Goal: Task Accomplishment & Management: Complete application form

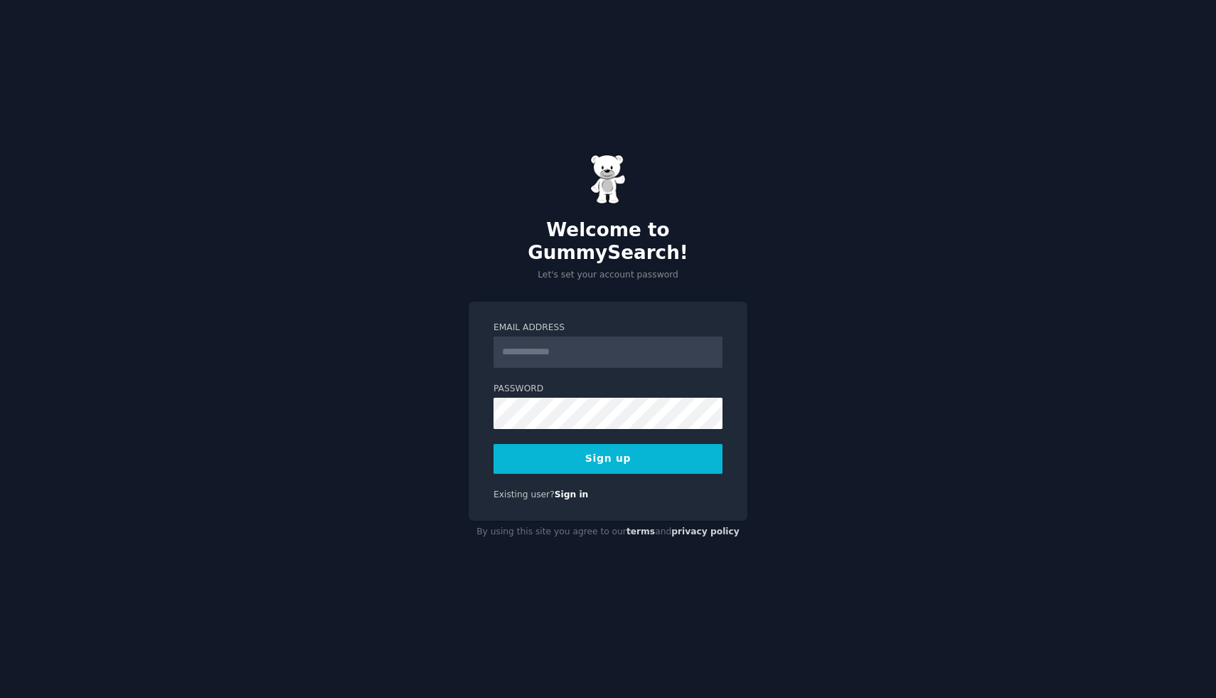
click at [581, 351] on input "Email Address" at bounding box center [607, 351] width 229 height 31
type input "**********"
click at [646, 444] on button "Sign up" at bounding box center [607, 459] width 229 height 30
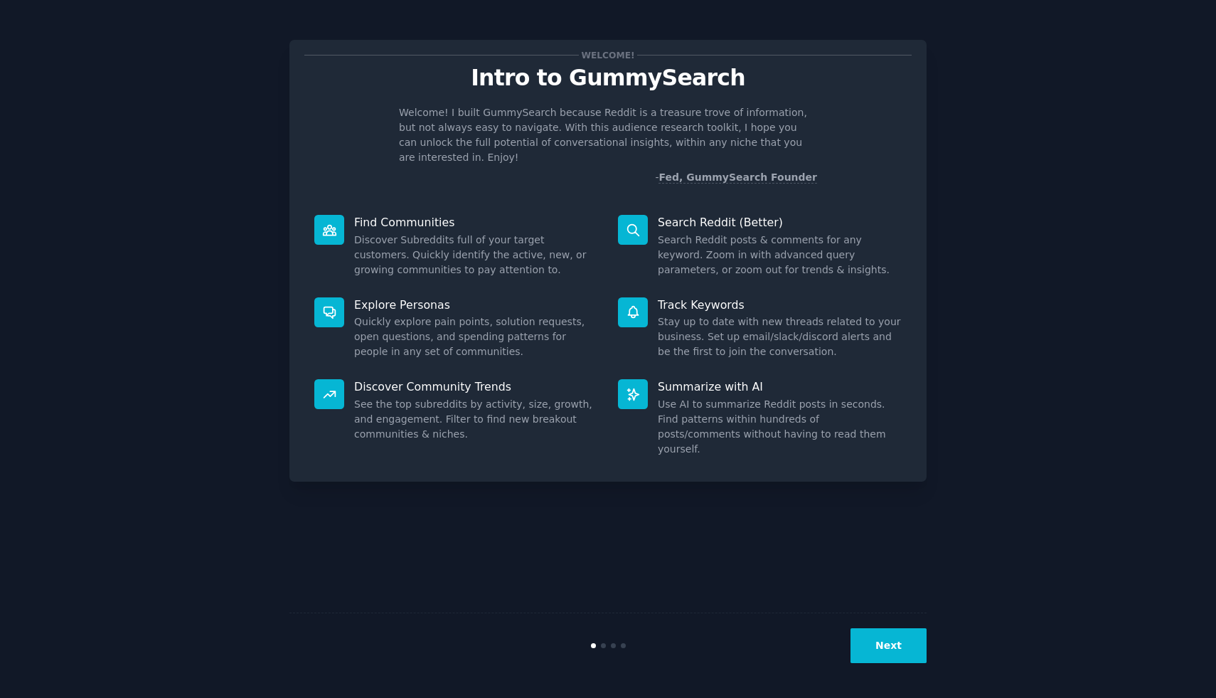
click at [899, 643] on button "Next" at bounding box center [888, 645] width 76 height 35
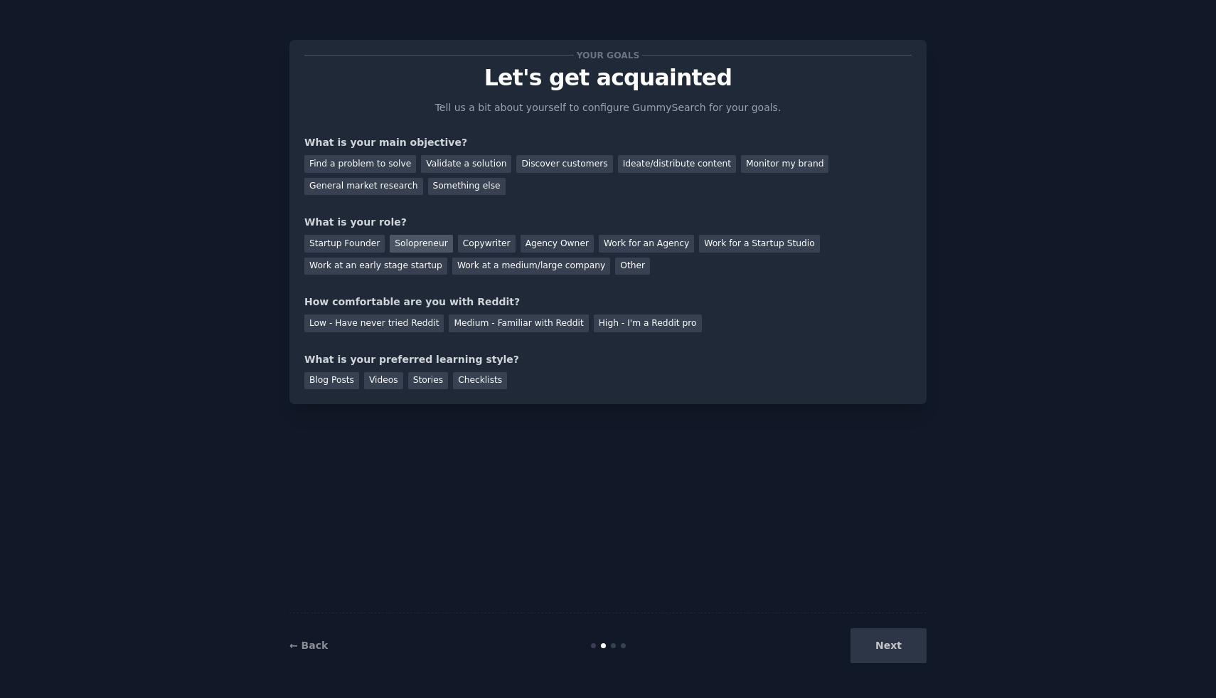
click at [407, 242] on div "Solopreneur" at bounding box center [421, 244] width 63 height 18
click at [373, 162] on div "Find a problem to solve" at bounding box center [360, 164] width 112 height 18
click at [417, 325] on div "Low - Have never tried Reddit" at bounding box center [373, 323] width 139 height 18
click at [464, 382] on div "Checklists" at bounding box center [480, 381] width 54 height 18
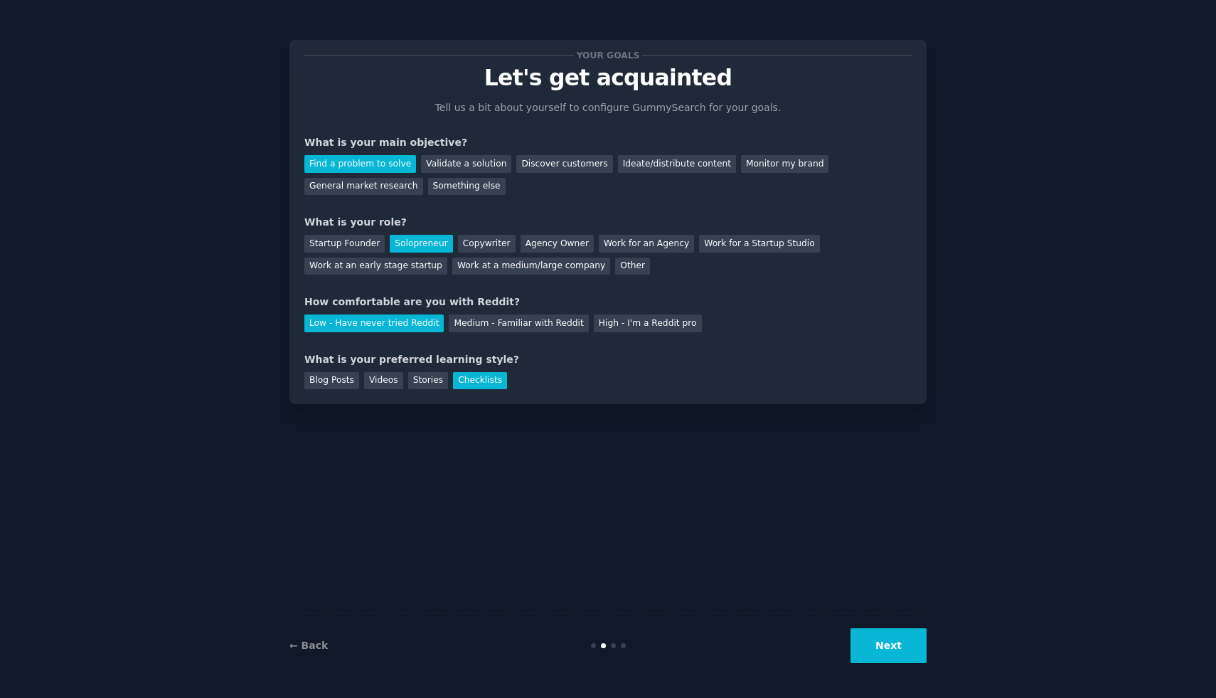
click at [911, 651] on button "Next" at bounding box center [888, 645] width 76 height 35
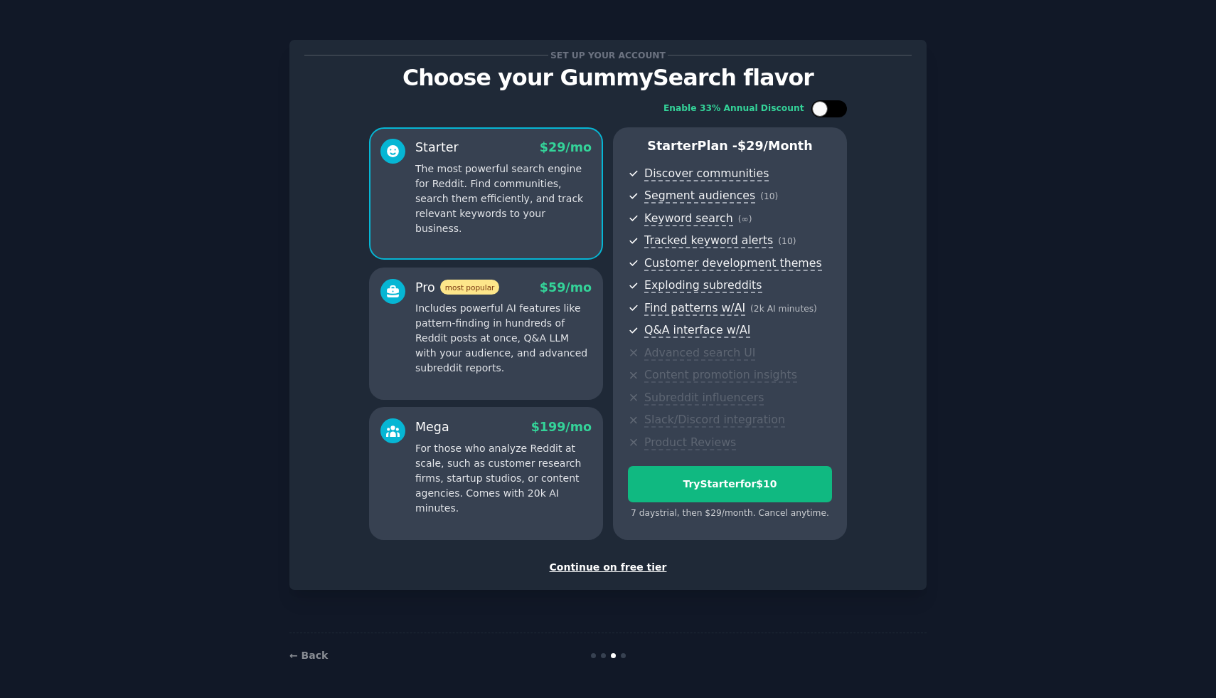
click at [819, 106] on div at bounding box center [820, 109] width 16 height 16
checkbox input "true"
click at [633, 570] on div "Continue on free tier" at bounding box center [607, 567] width 607 height 15
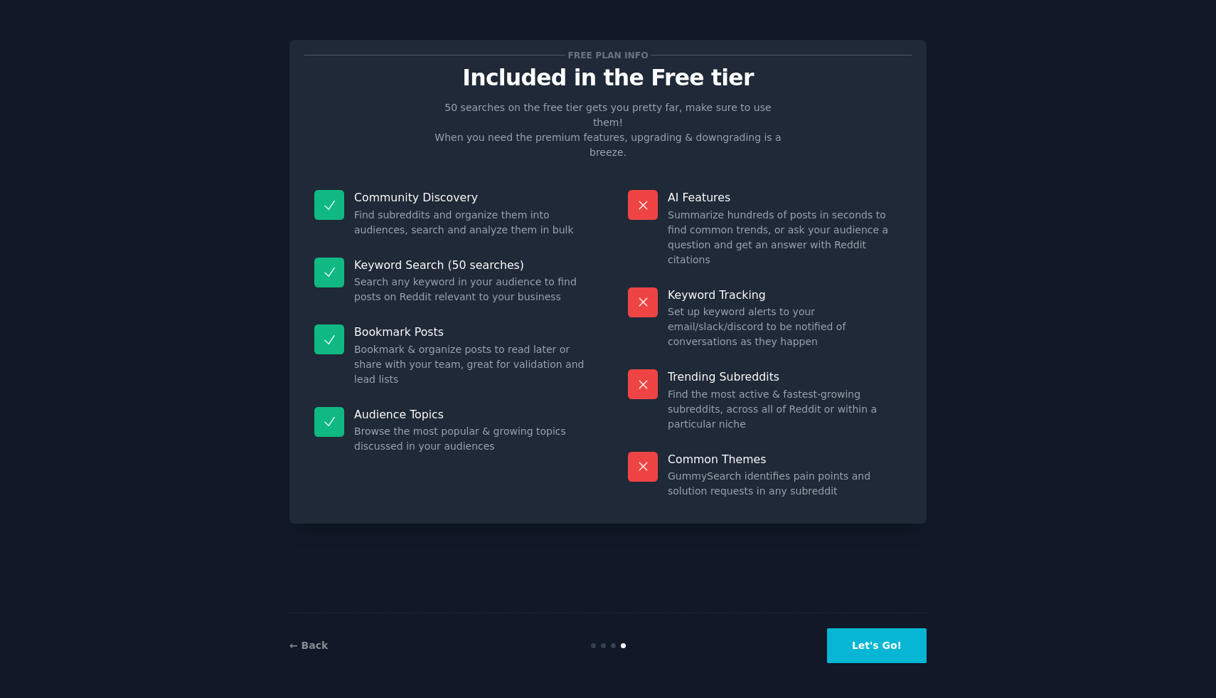
click at [866, 646] on button "Let's Go!" at bounding box center [877, 645] width 100 height 35
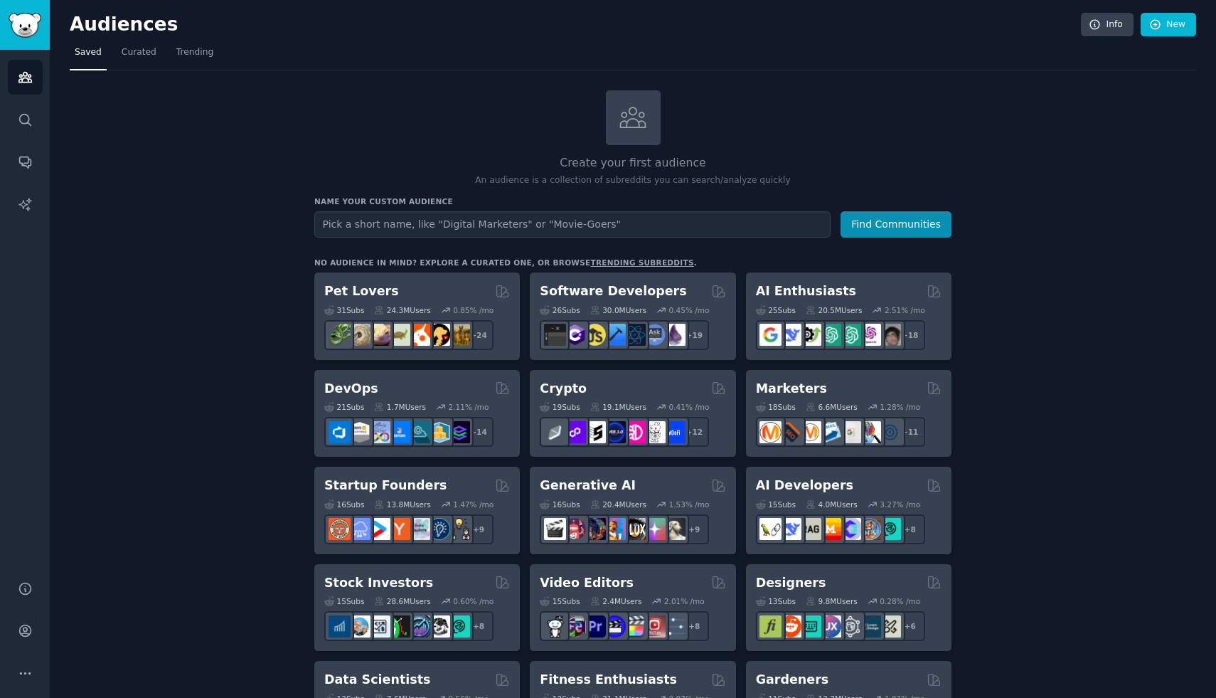
click at [694, 225] on input "text" at bounding box center [572, 224] width 516 height 26
type input "e"
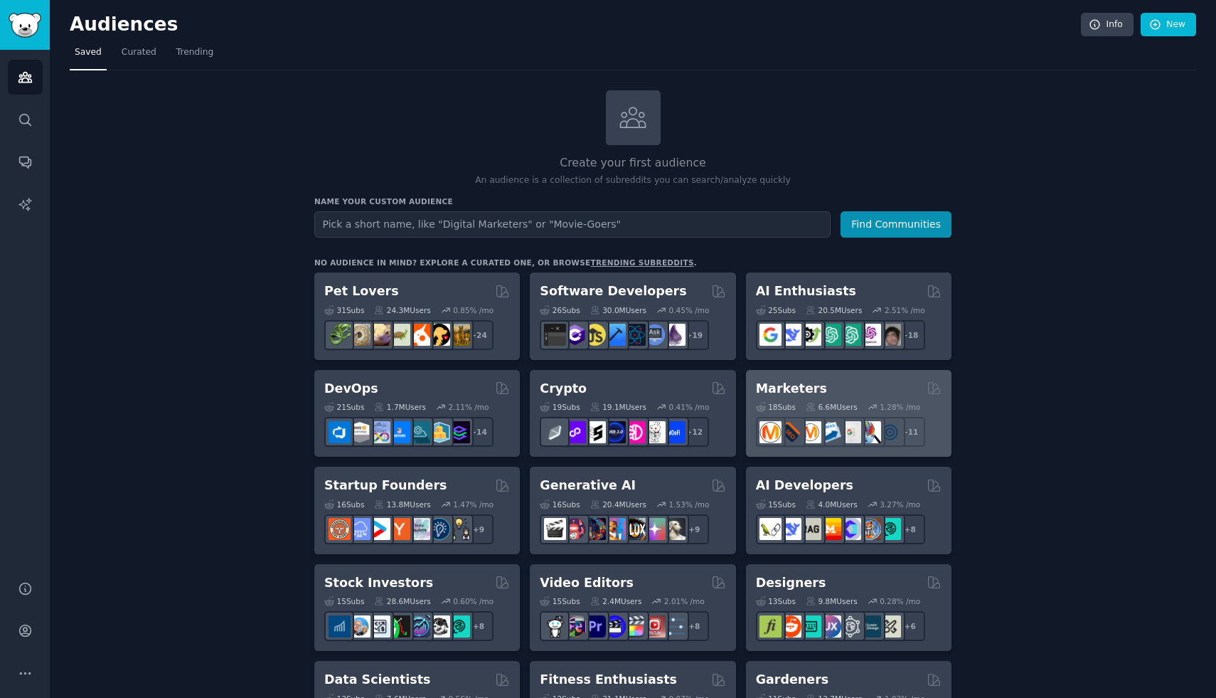
click at [784, 388] on h2 "Marketers" at bounding box center [791, 389] width 71 height 18
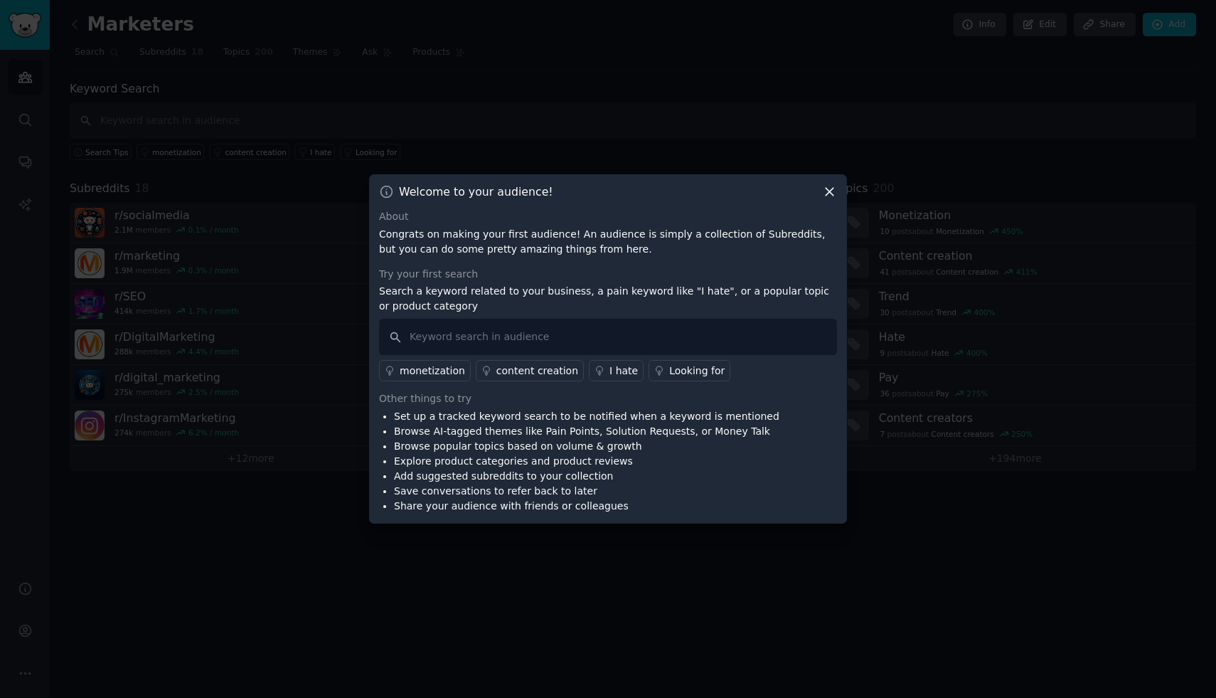
click at [830, 196] on icon at bounding box center [829, 191] width 15 height 15
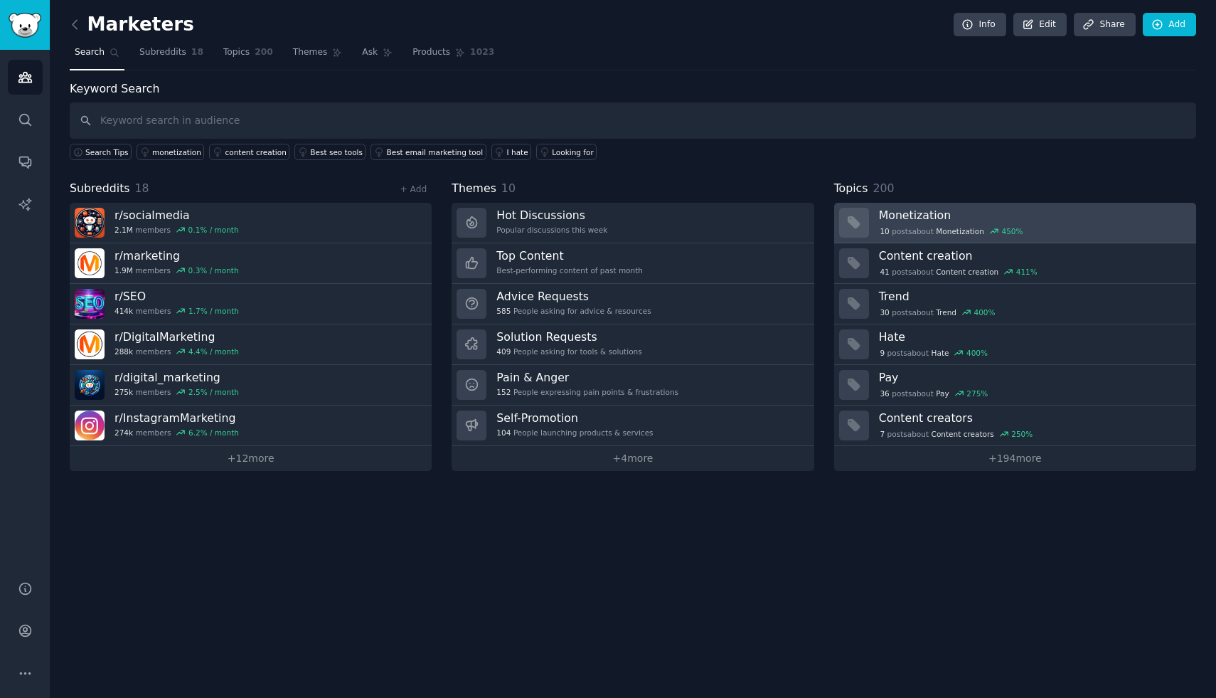
click at [1059, 220] on h3 "Monetization" at bounding box center [1032, 215] width 307 height 15
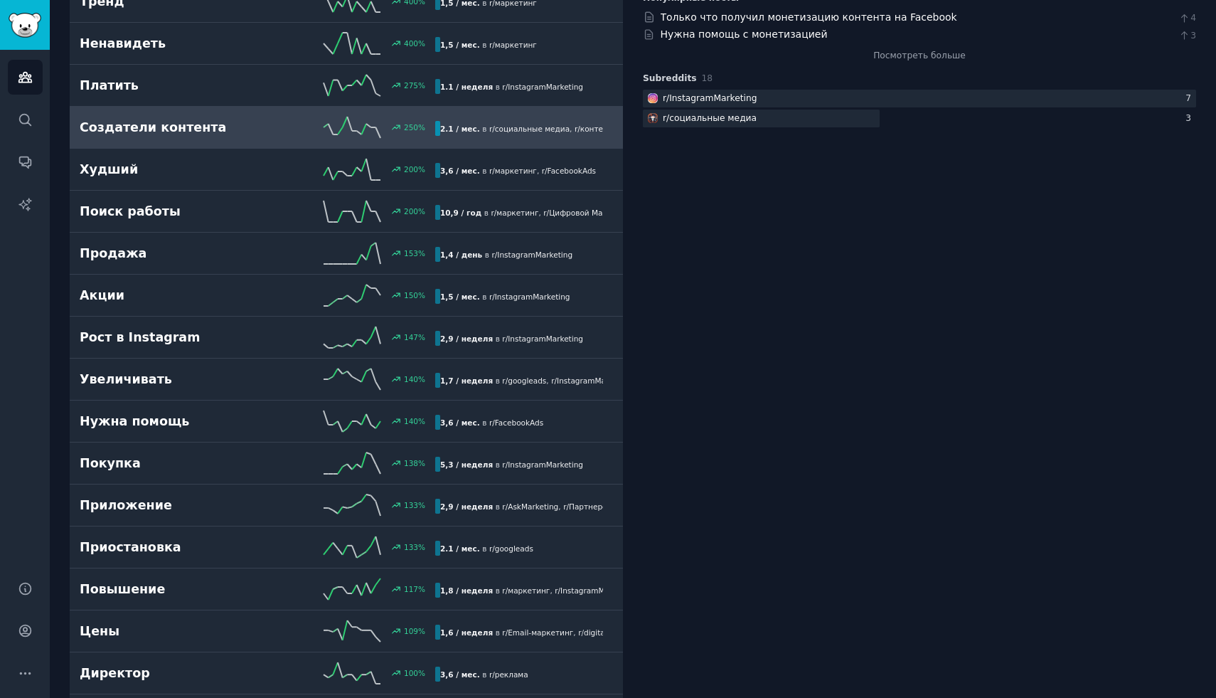
scroll to position [257, 0]
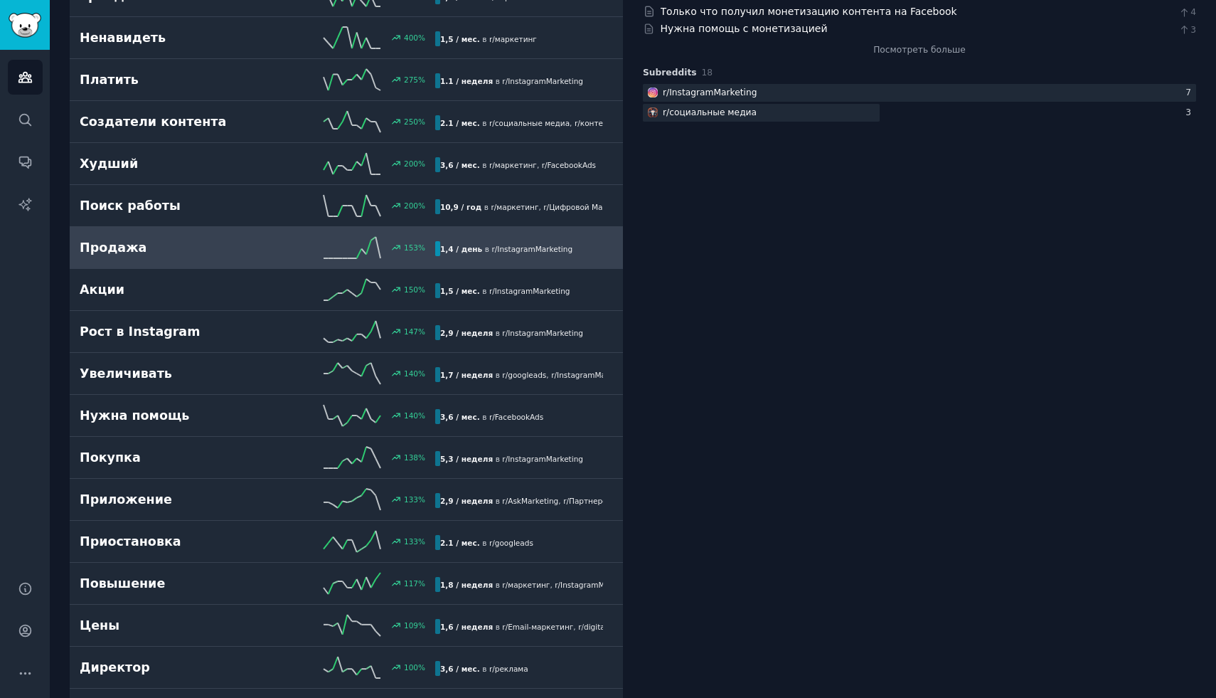
click at [284, 247] on div "153 %" at bounding box center [346, 247] width 178 height 21
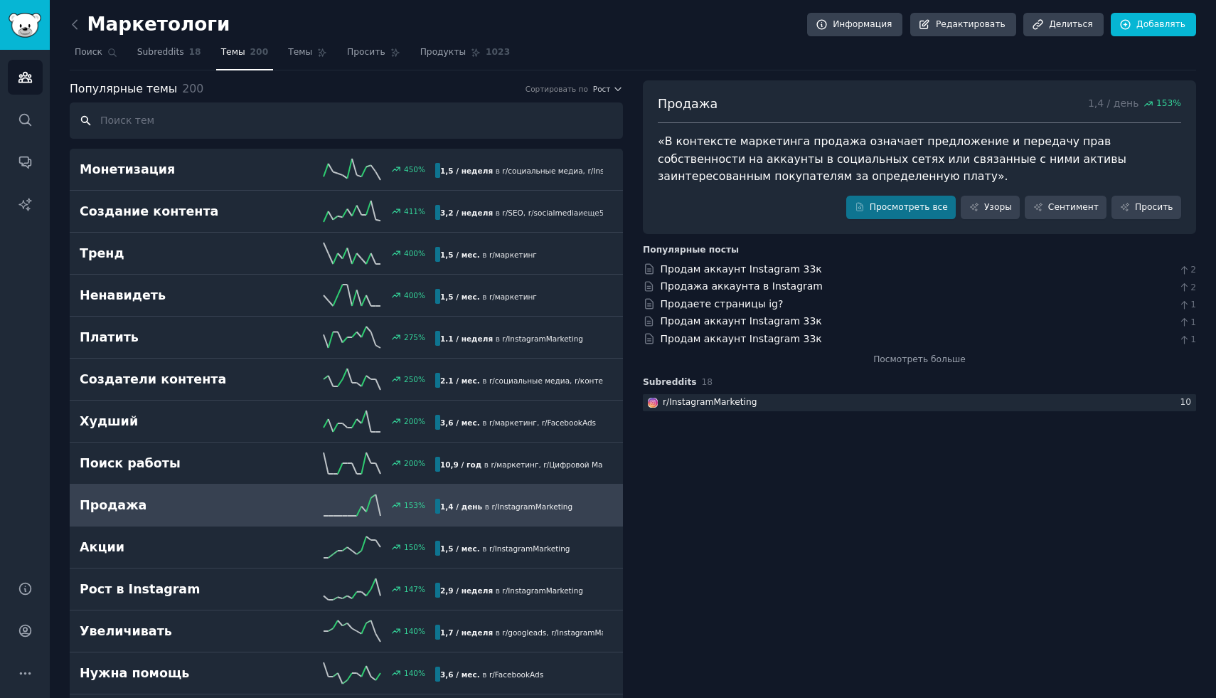
click at [341, 126] on input "text" at bounding box center [346, 120] width 553 height 36
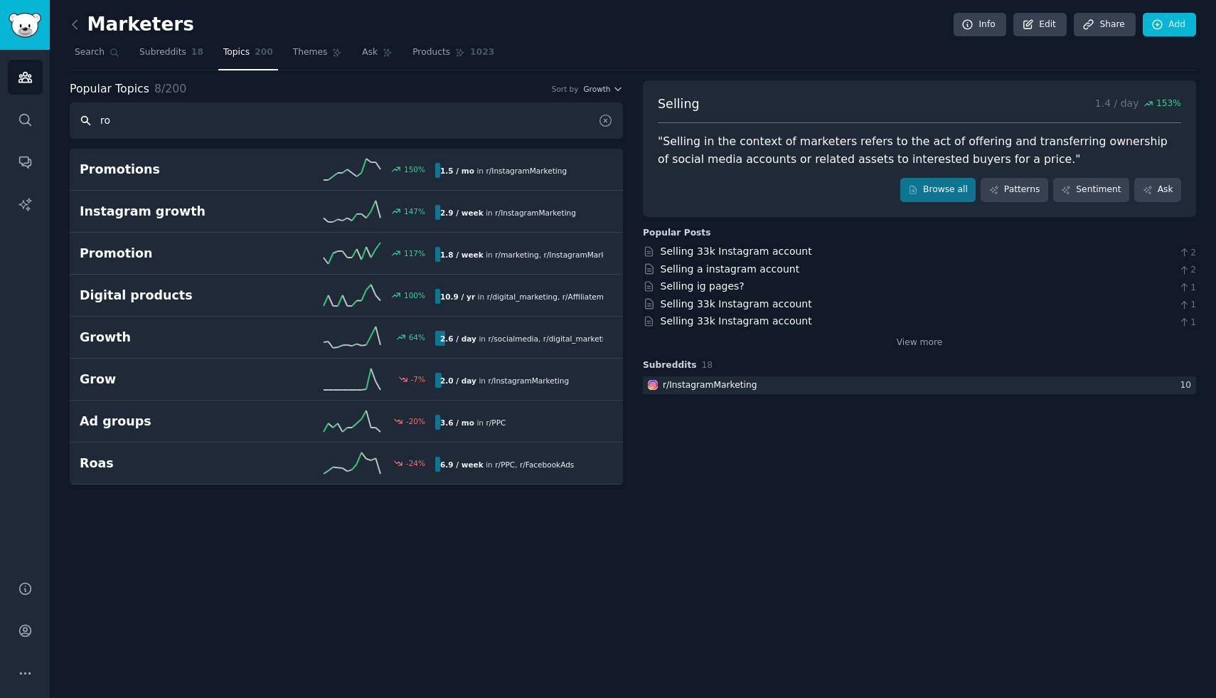
type input "r"
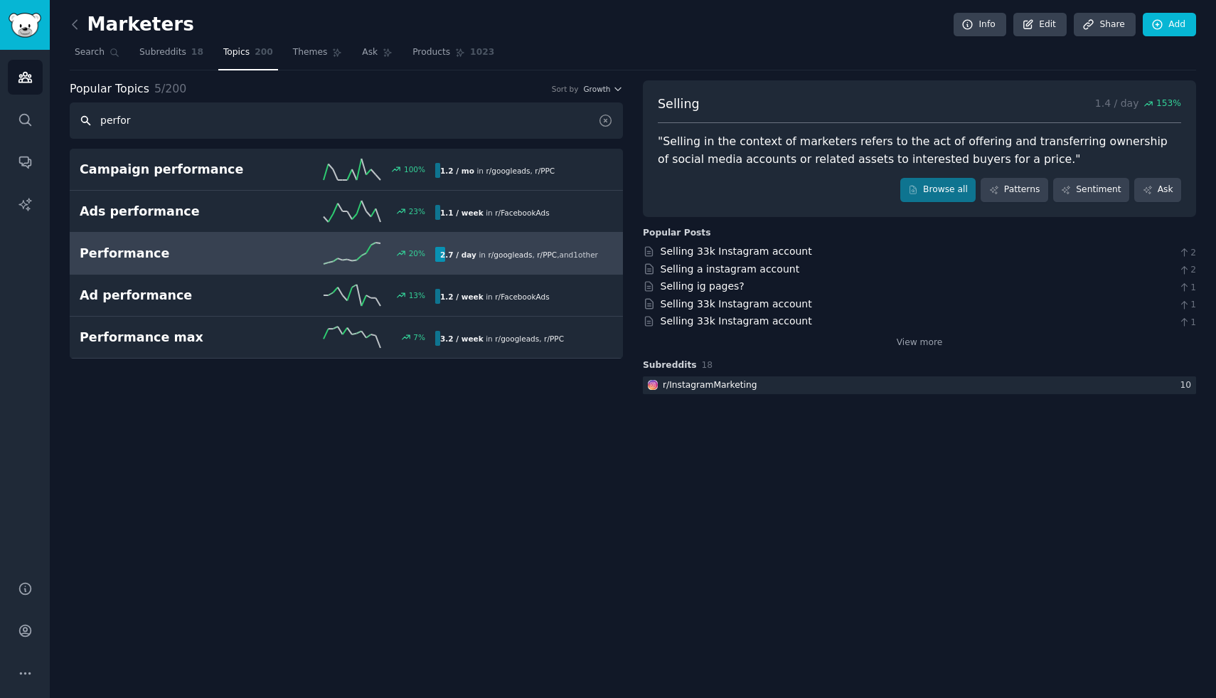
type input "perfor"
click at [269, 261] on div "20 %" at bounding box center [346, 252] width 178 height 21
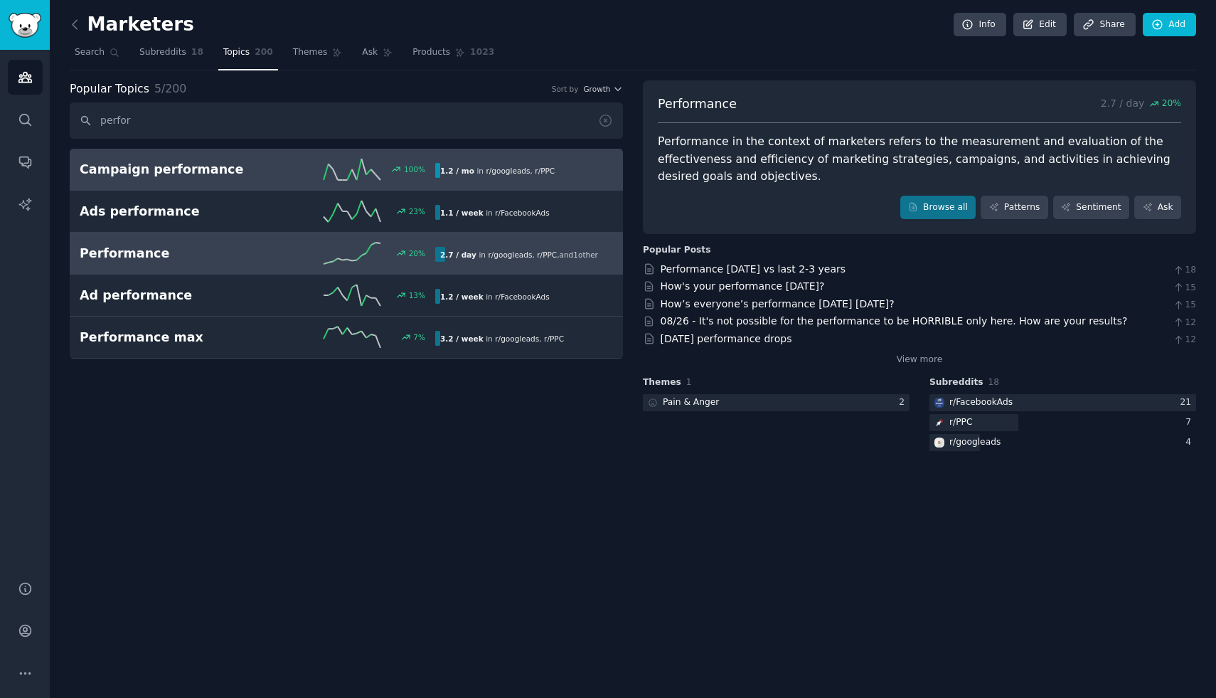
click at [267, 166] on div "100 %" at bounding box center [346, 169] width 178 height 21
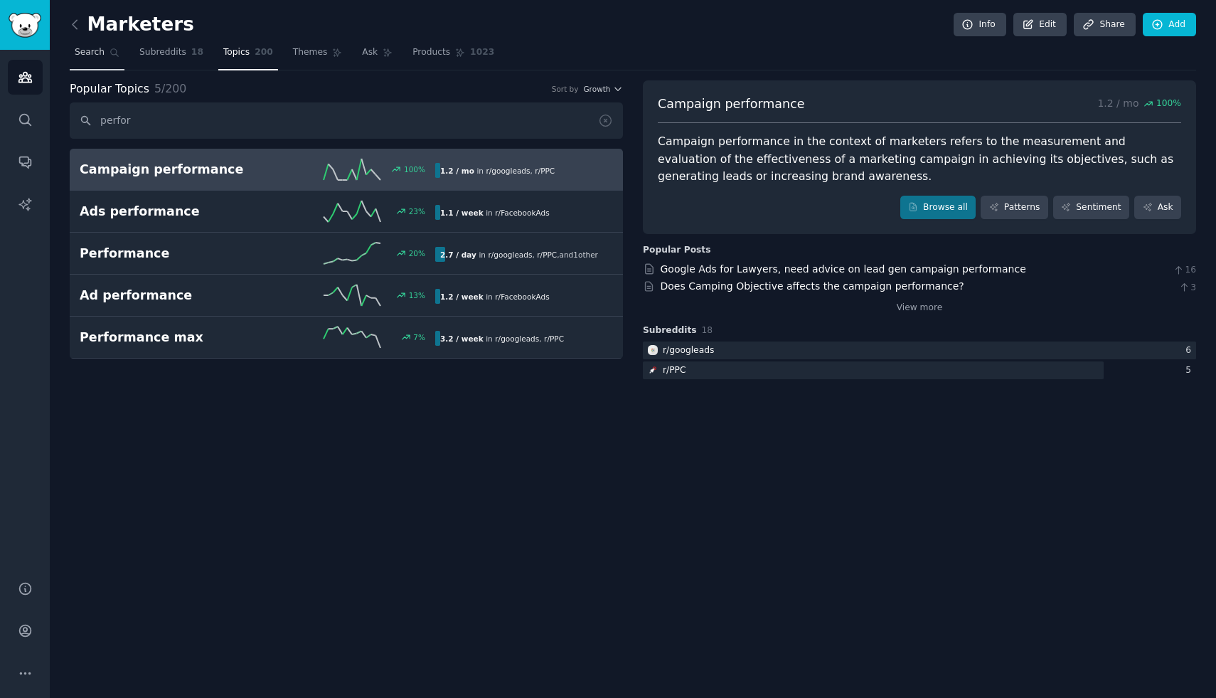
click at [100, 52] on span "Search" at bounding box center [90, 52] width 30 height 13
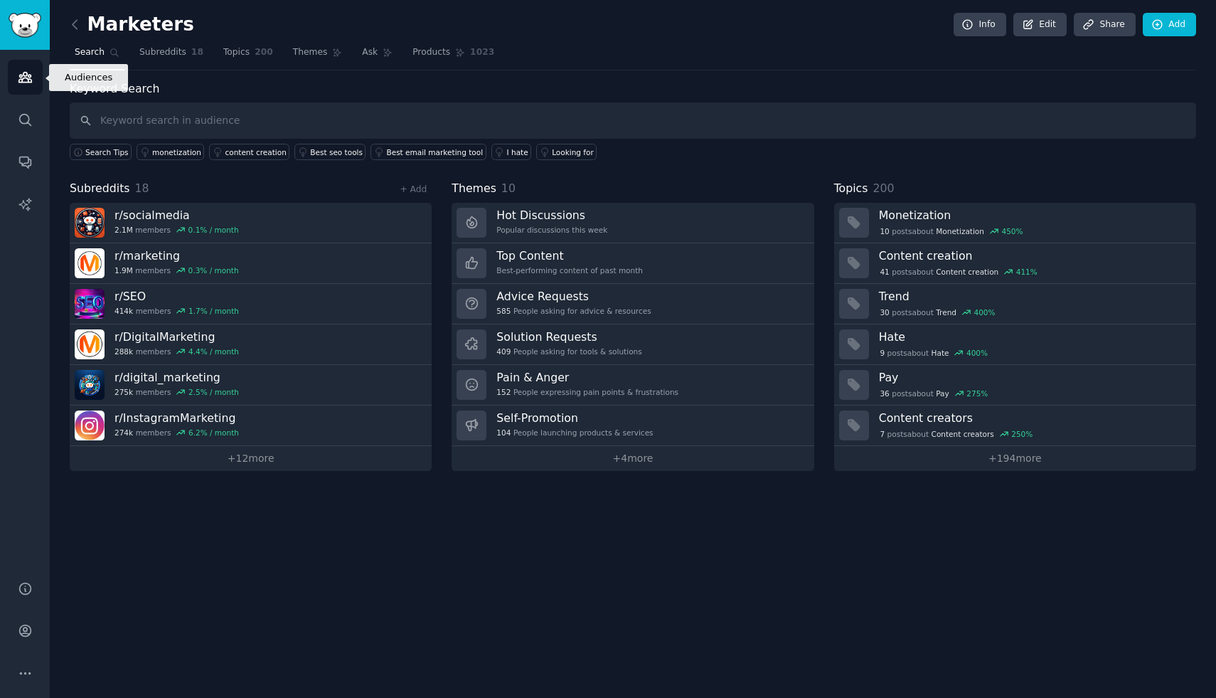
click at [26, 81] on icon "Sidebar" at bounding box center [24, 78] width 13 height 10
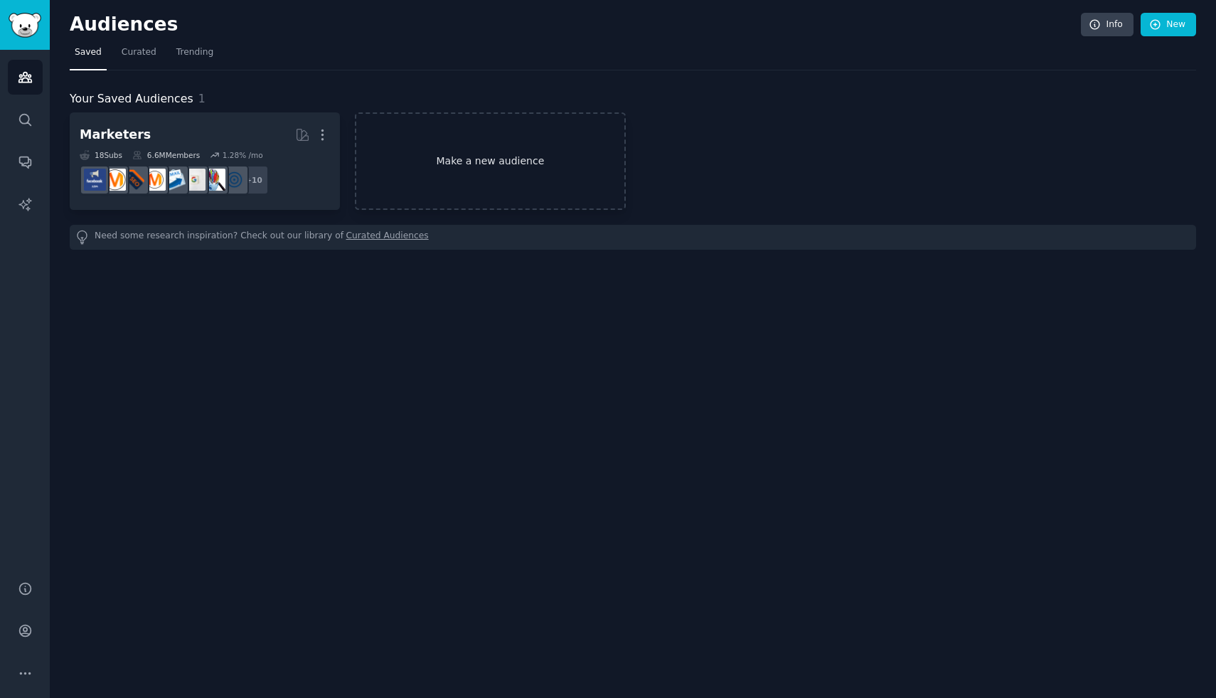
click at [423, 169] on link "Make a new audience" at bounding box center [490, 160] width 270 height 97
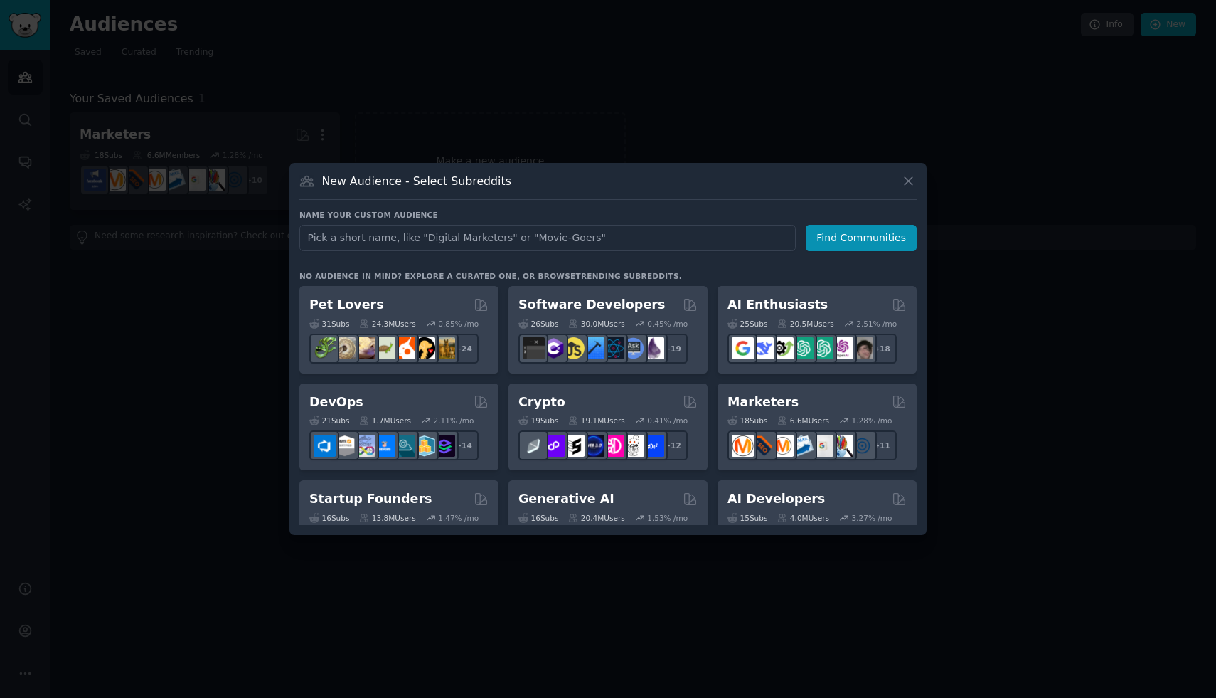
click at [561, 244] on input "text" at bounding box center [547, 238] width 496 height 26
type input "freelance"
click button "Find Communities" at bounding box center [861, 238] width 111 height 26
